Goal: Information Seeking & Learning: Learn about a topic

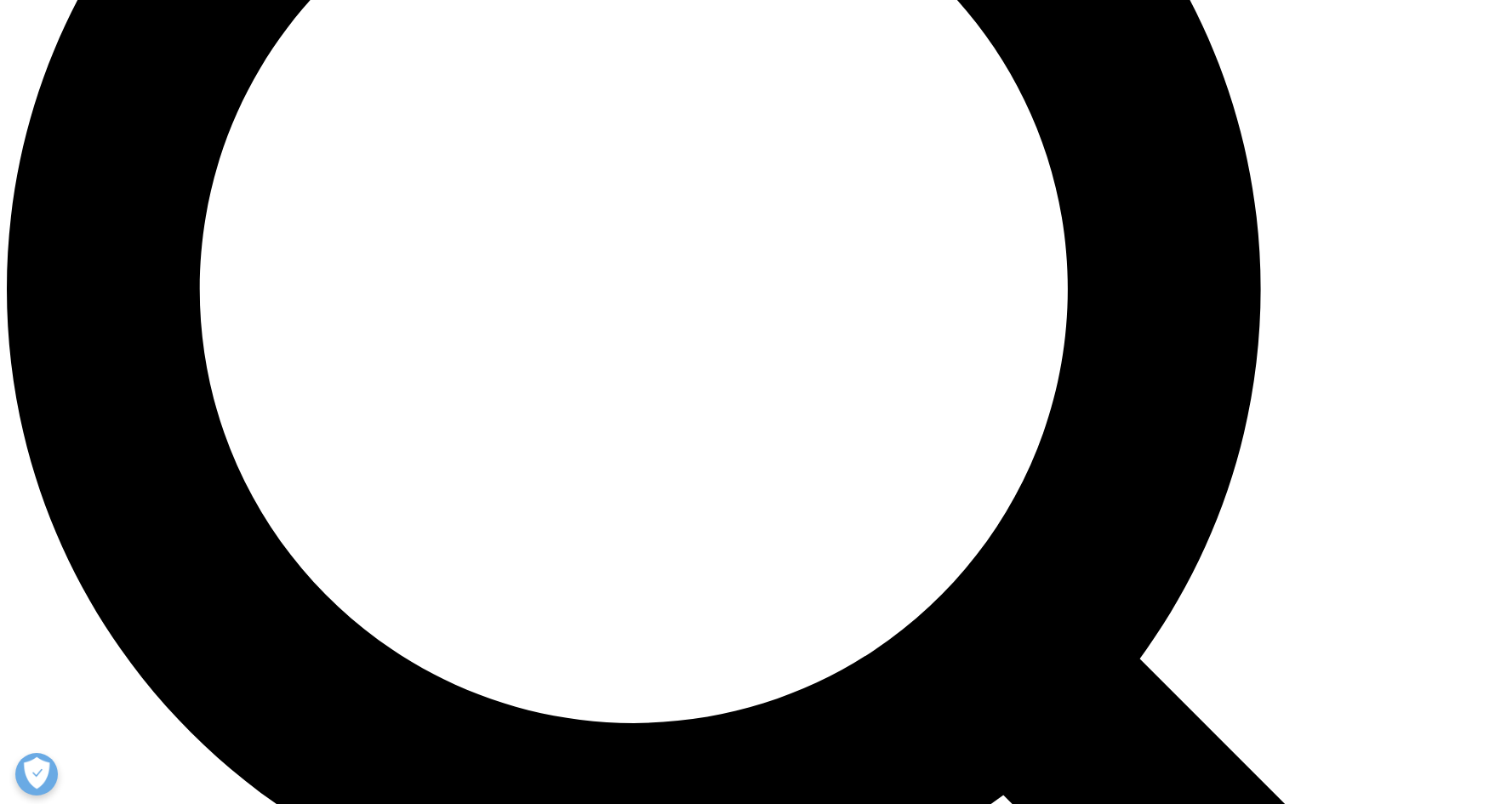
scroll to position [1867, 0]
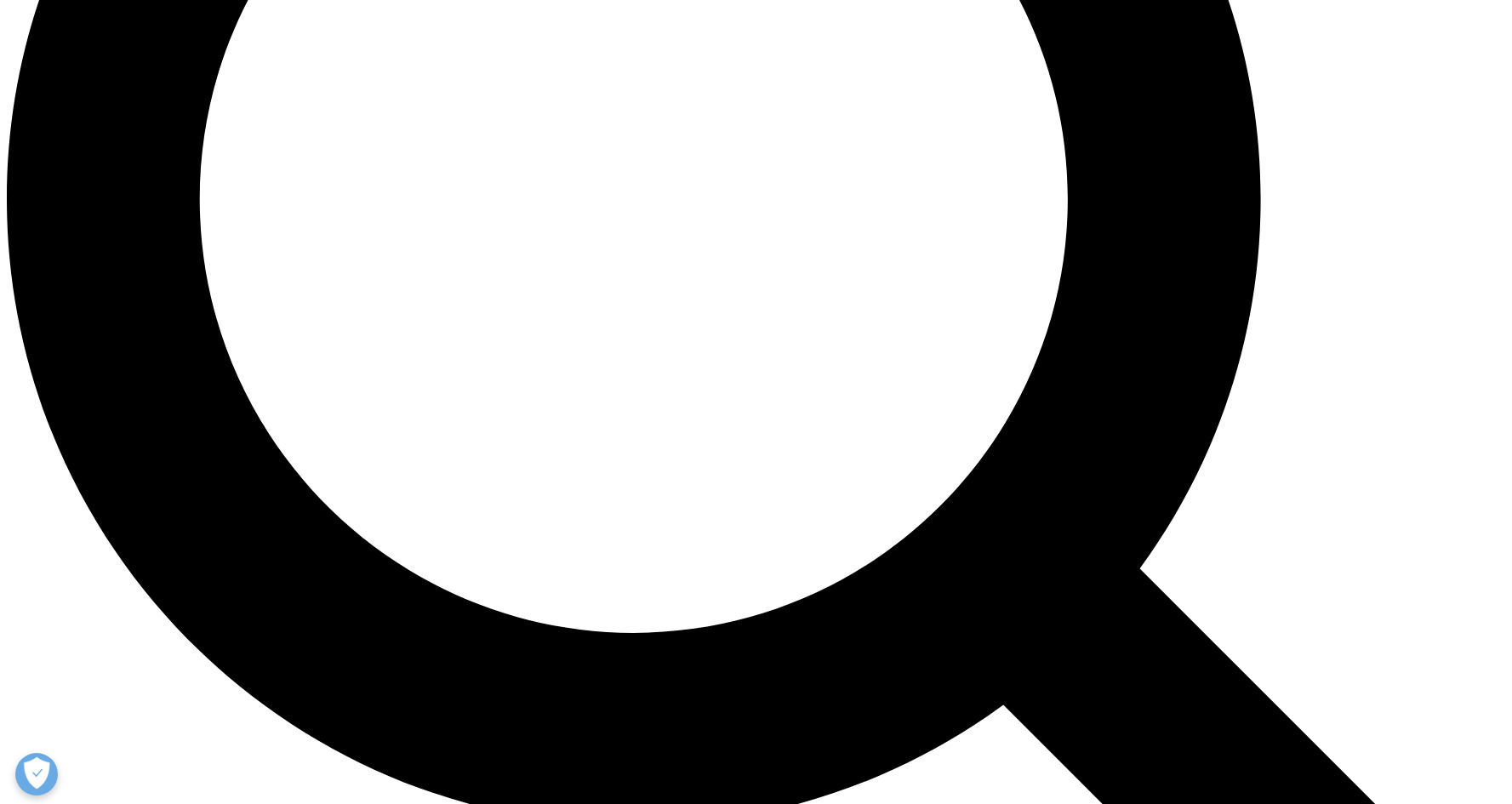
scroll to position [1978, 0]
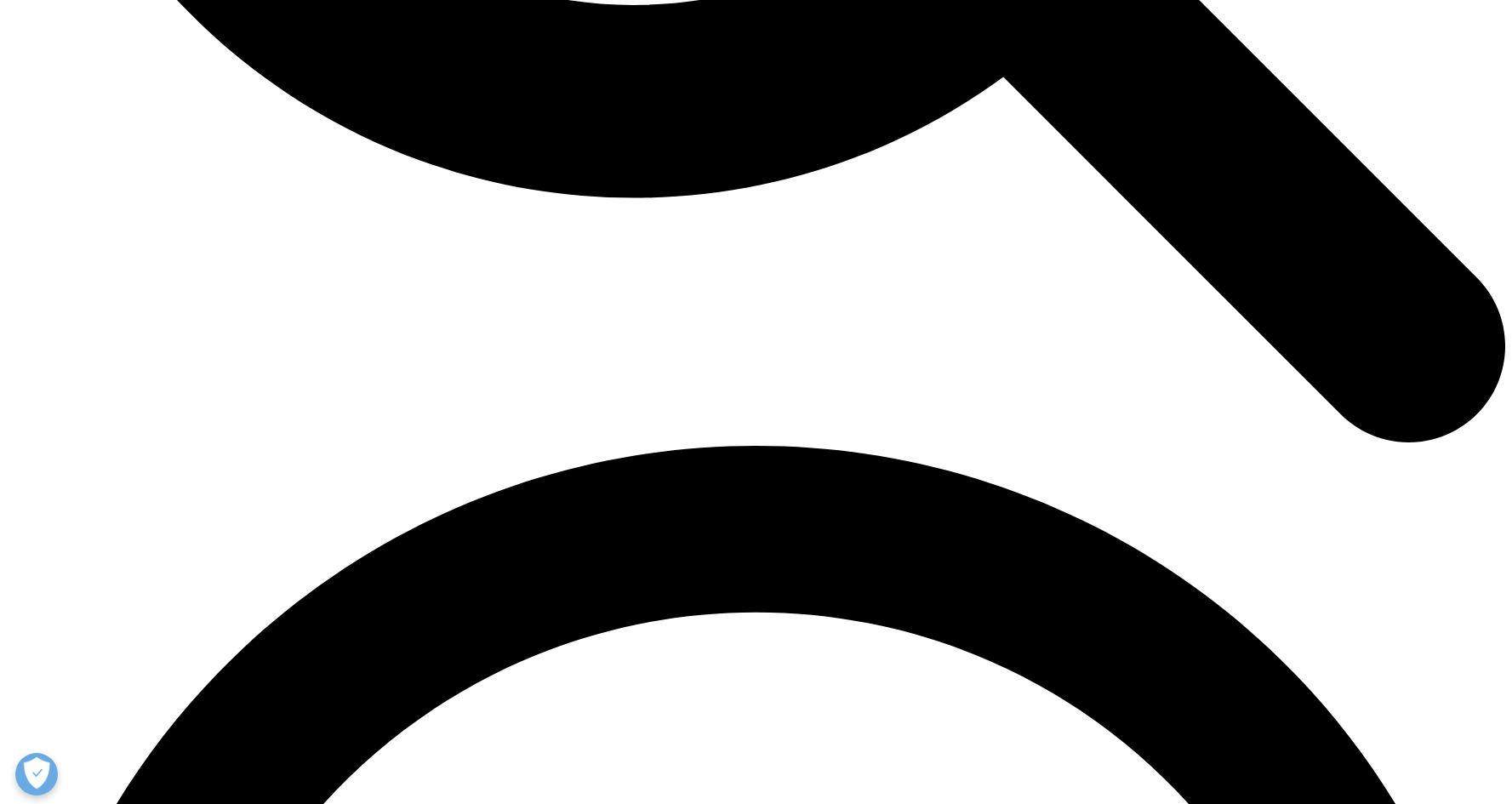
scroll to position [2561, 0]
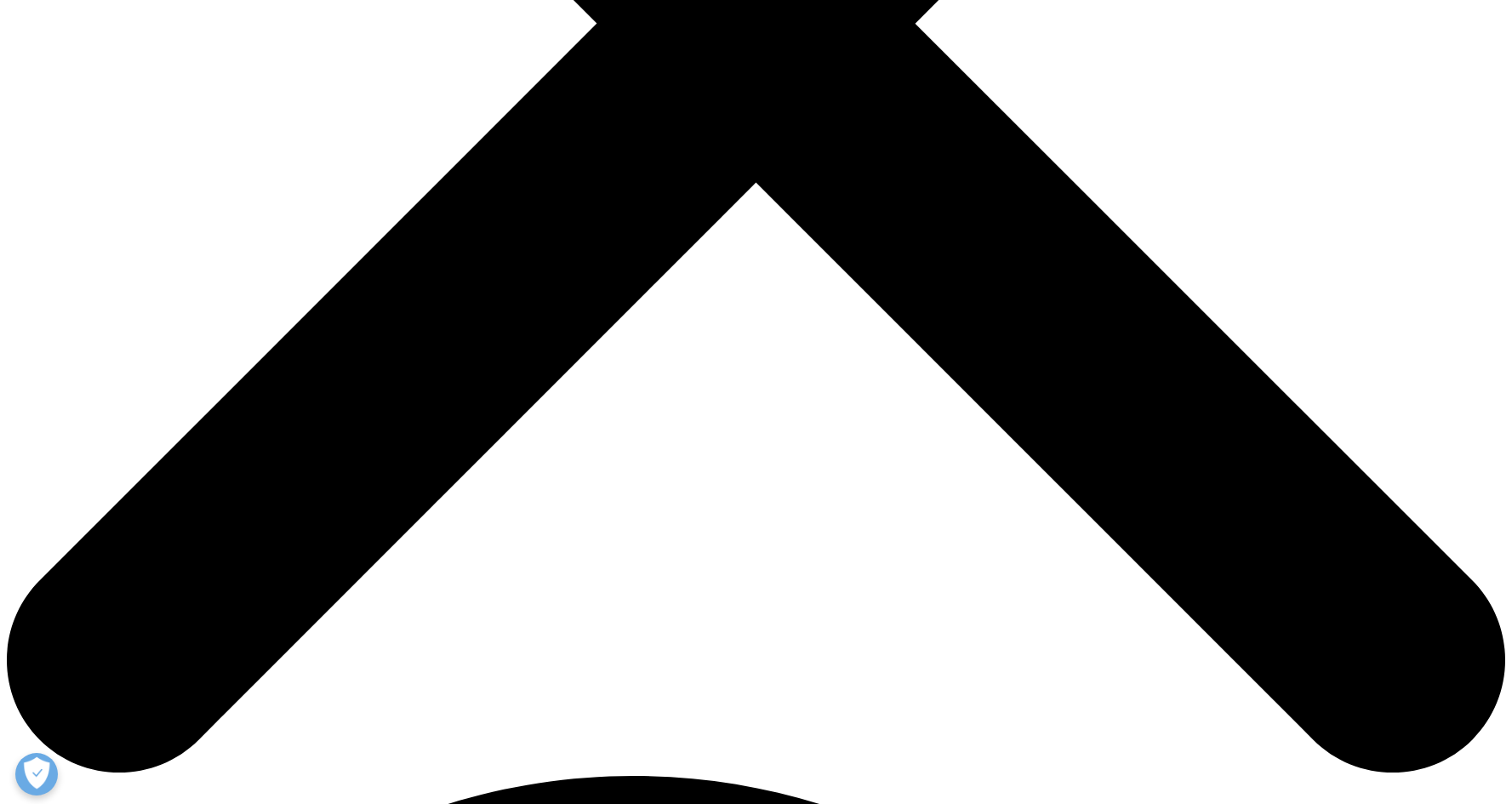
scroll to position [749, 0]
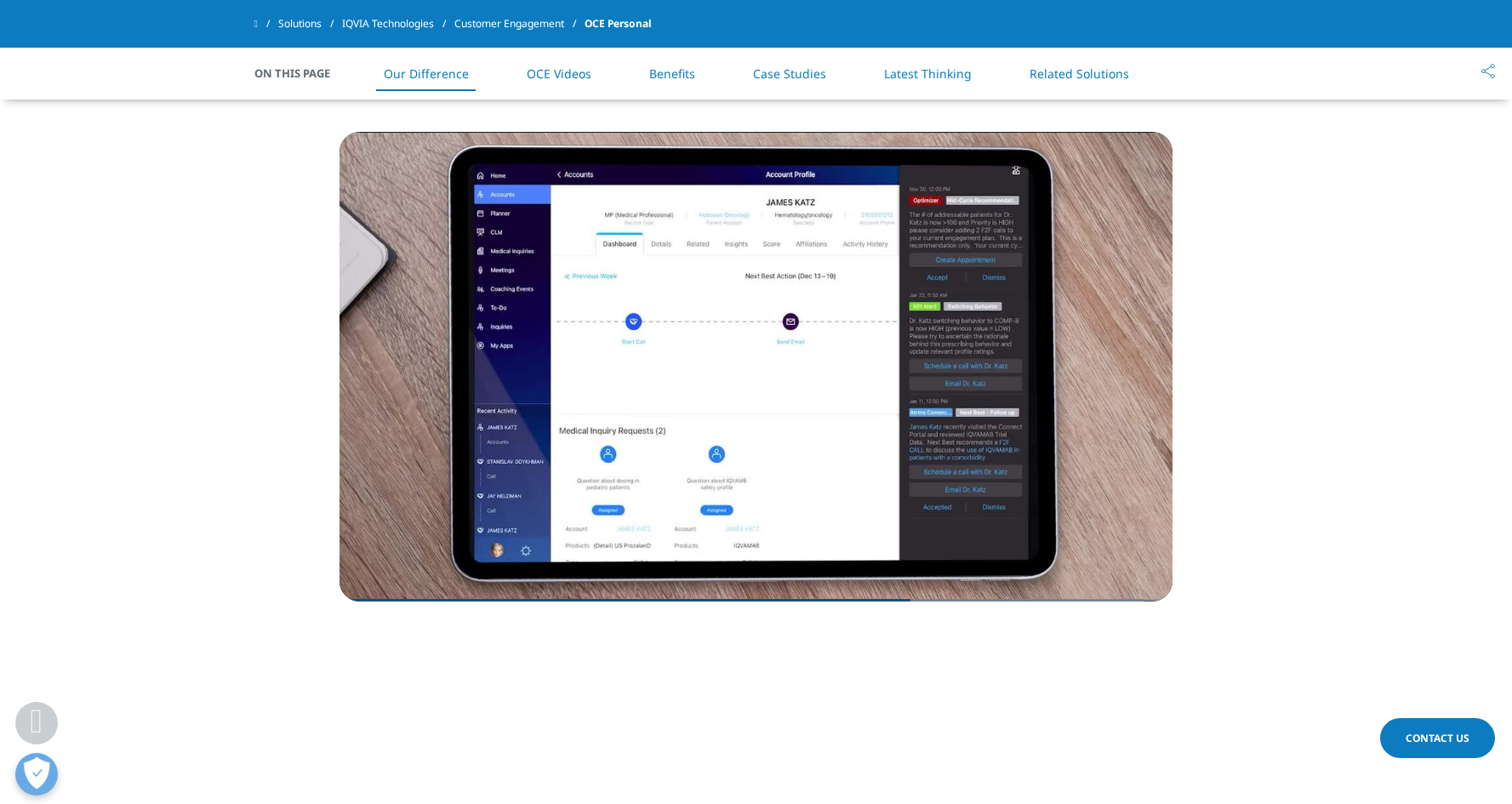
click at [1316, 405] on section "Video Player is loading. Play Video Pause Skip Backward Skip Forward Mute Curre…" at bounding box center [756, 405] width 1512 height 546
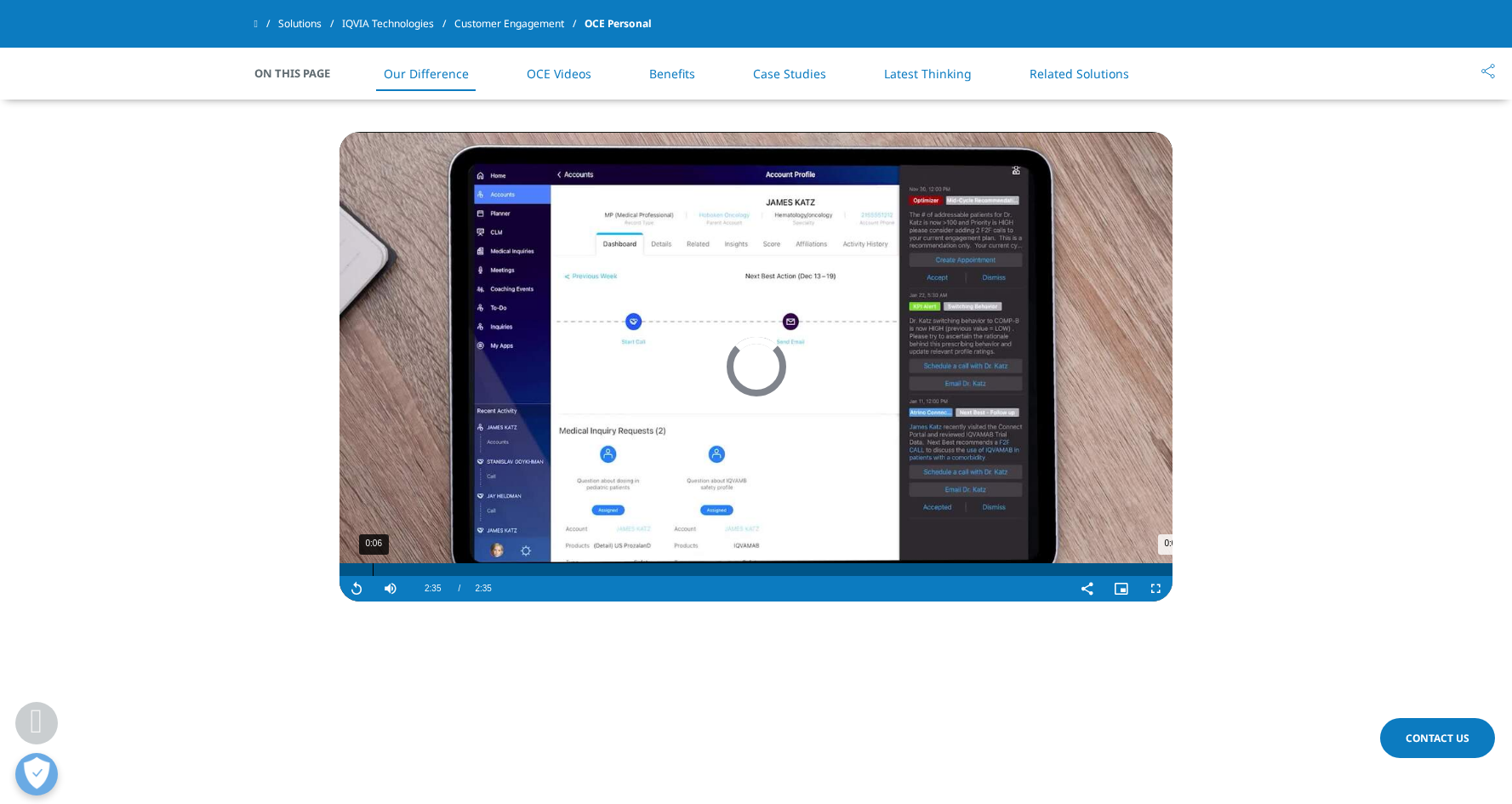
click at [372, 574] on div "0:06" at bounding box center [372, 569] width 1 height 13
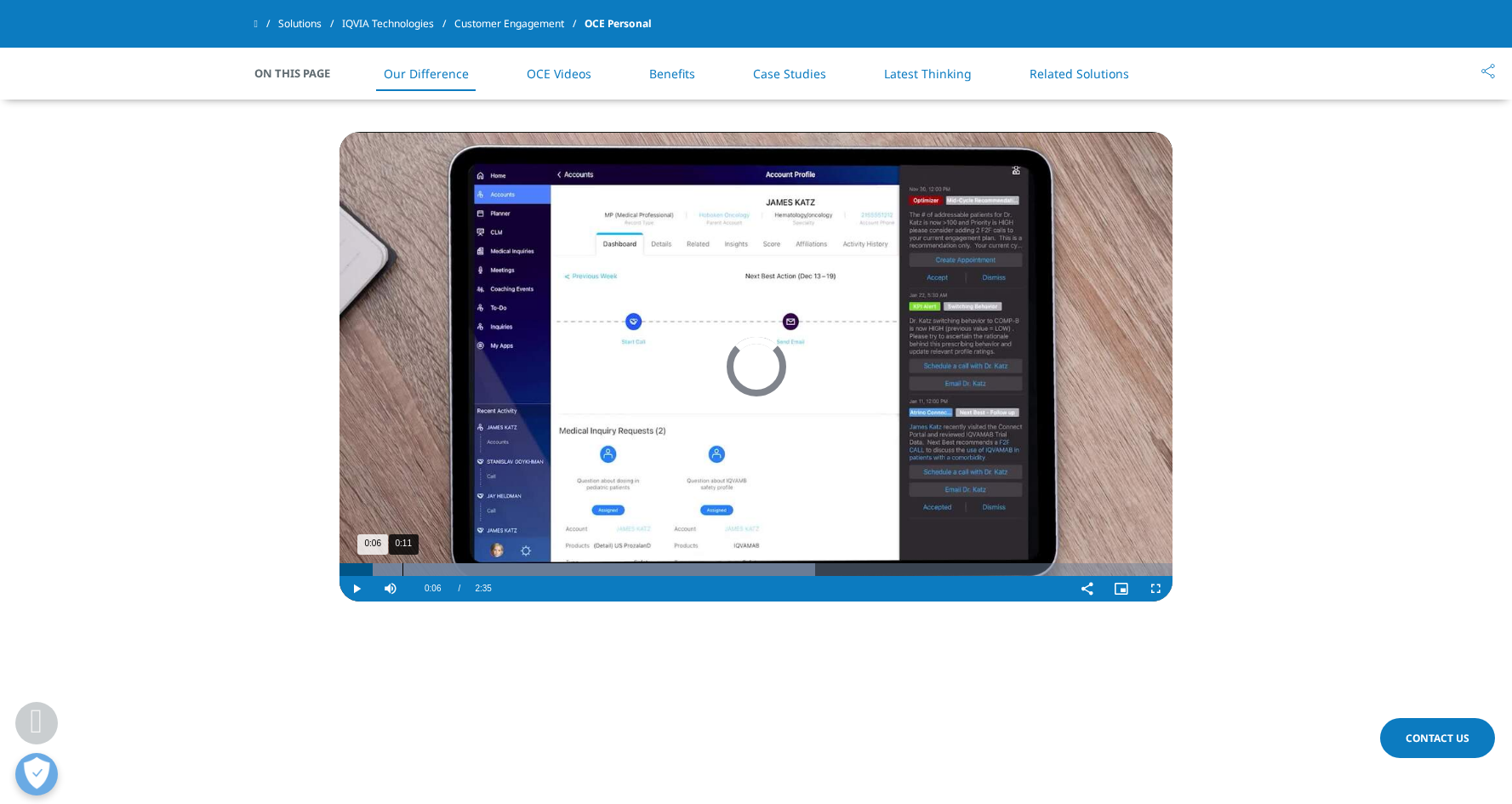
click at [402, 573] on div "0:11" at bounding box center [402, 569] width 1 height 13
click at [426, 573] on div "0:16" at bounding box center [426, 569] width 1 height 13
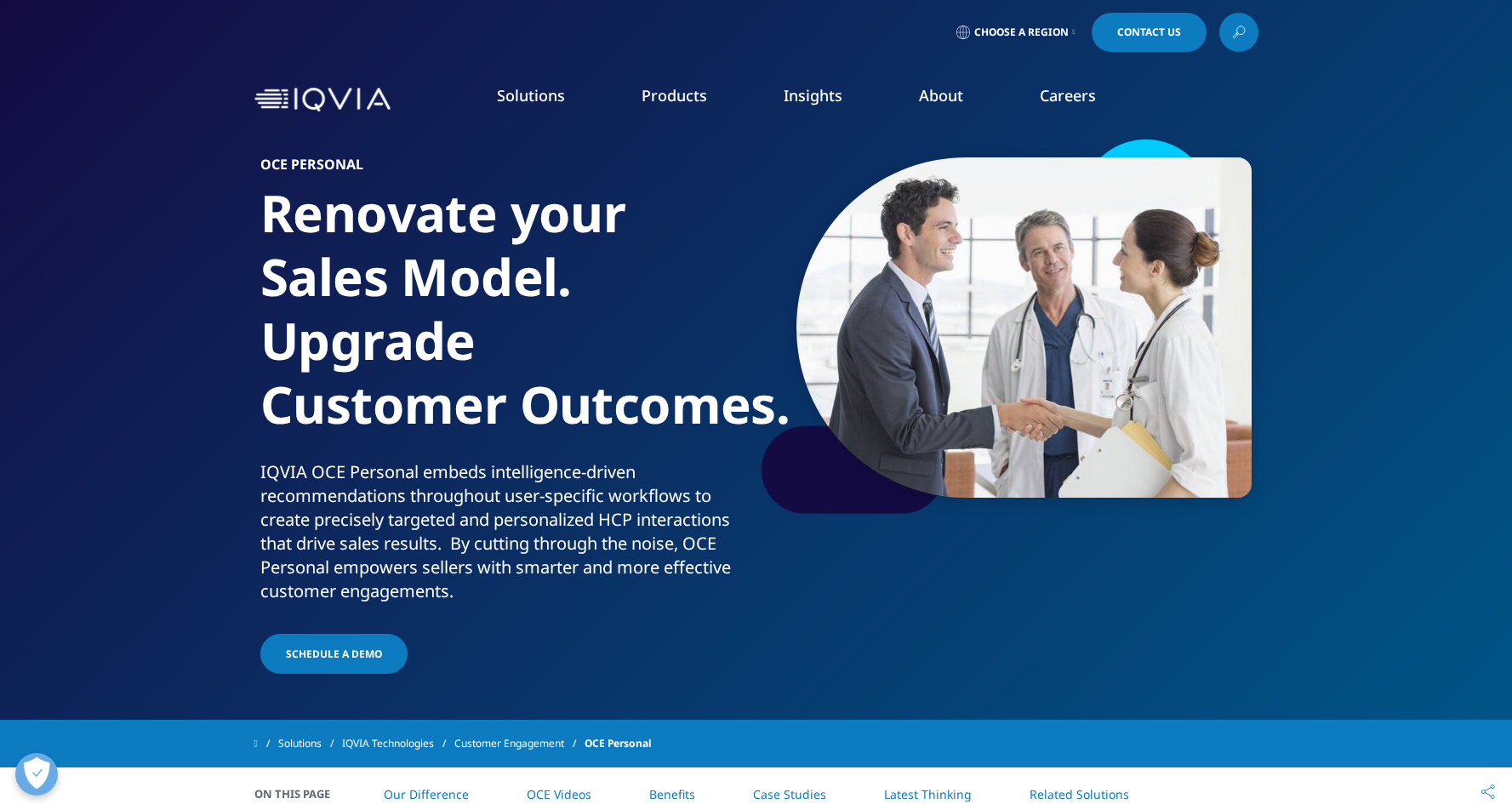
scroll to position [9, 0]
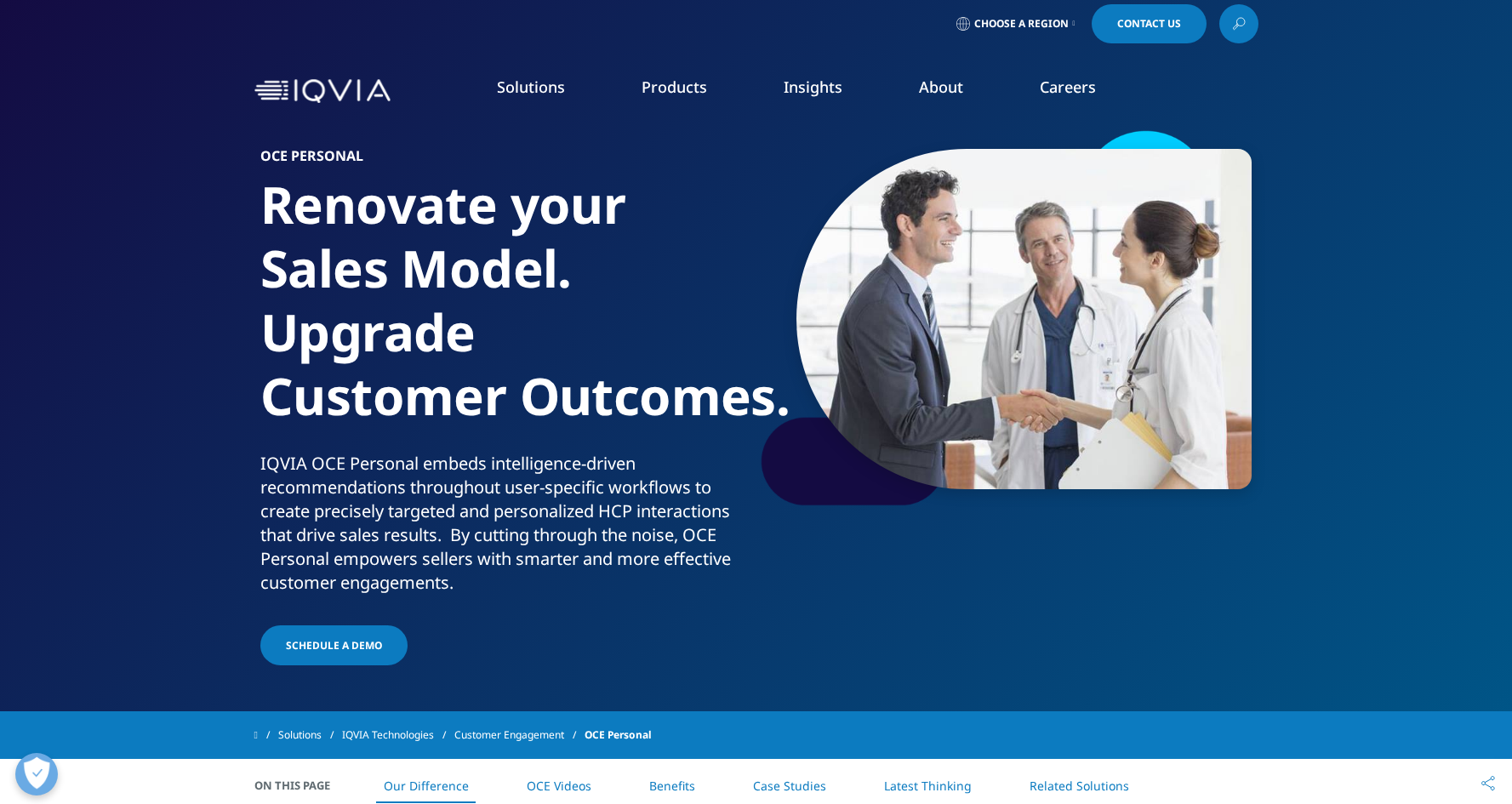
click at [379, 306] on link "Brand Strategy & Management" at bounding box center [481, 299] width 273 height 18
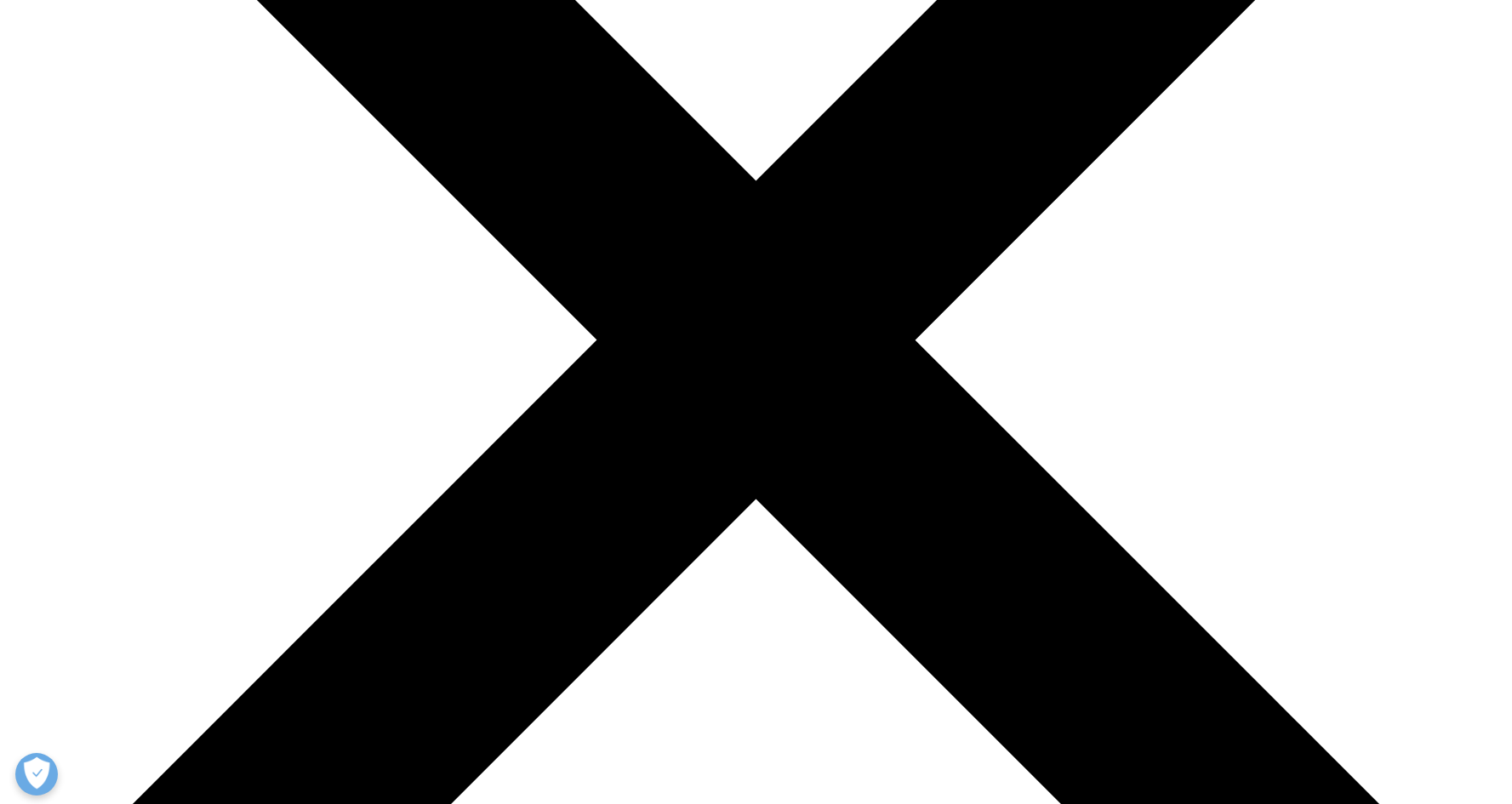
scroll to position [433, 0]
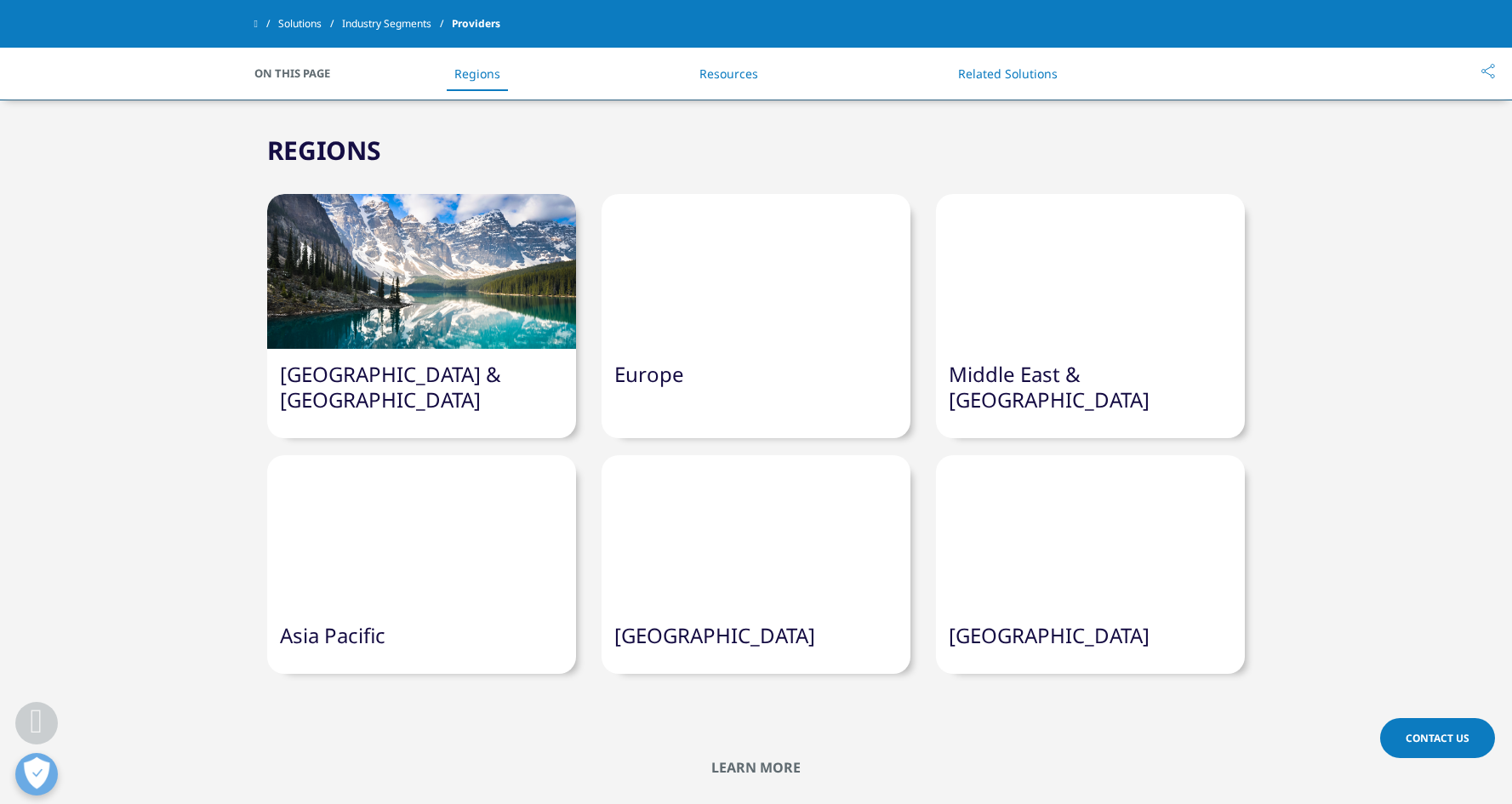
scroll to position [616, 0]
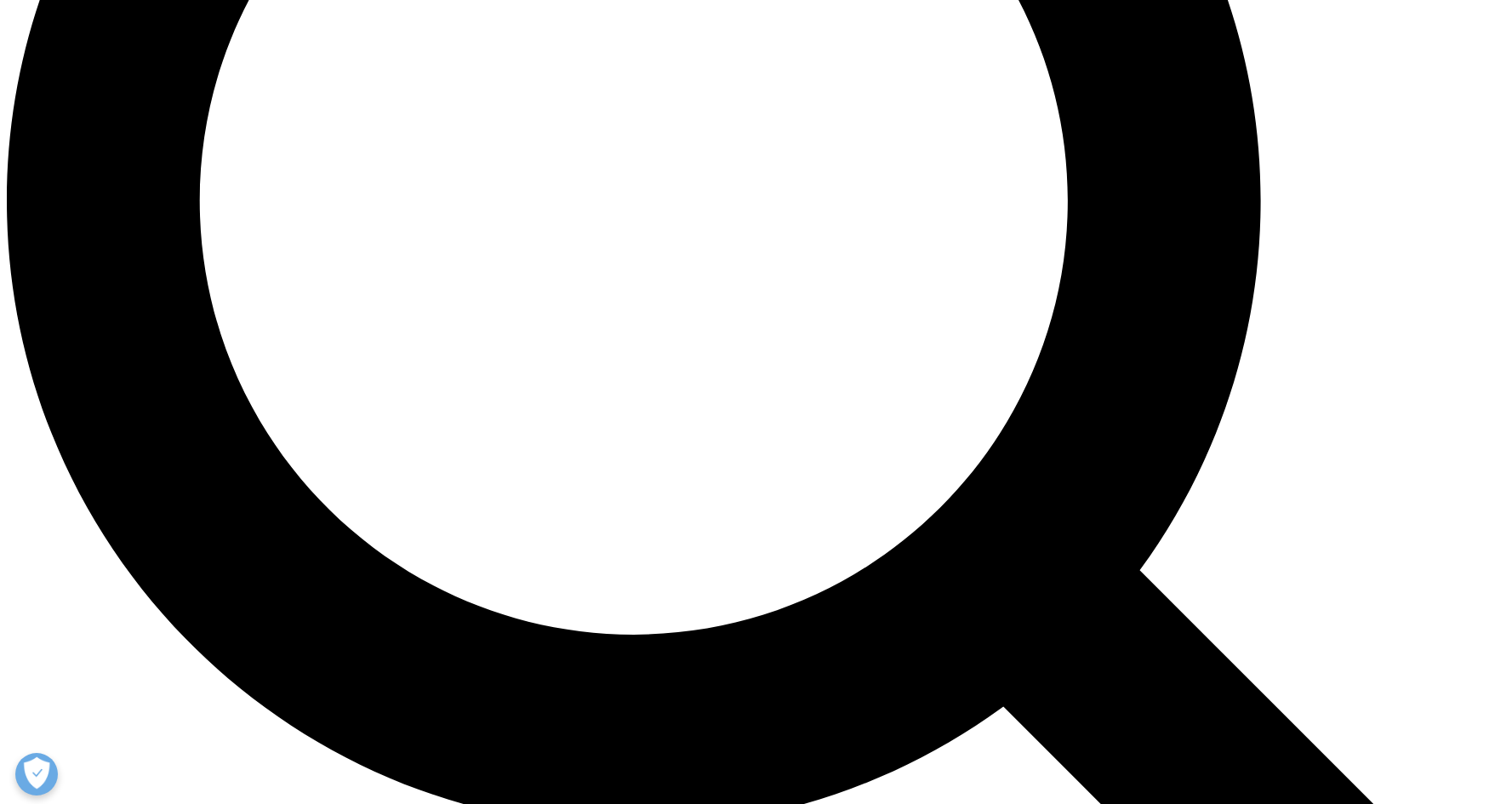
scroll to position [1967, 0]
